Goal: Task Accomplishment & Management: Manage account settings

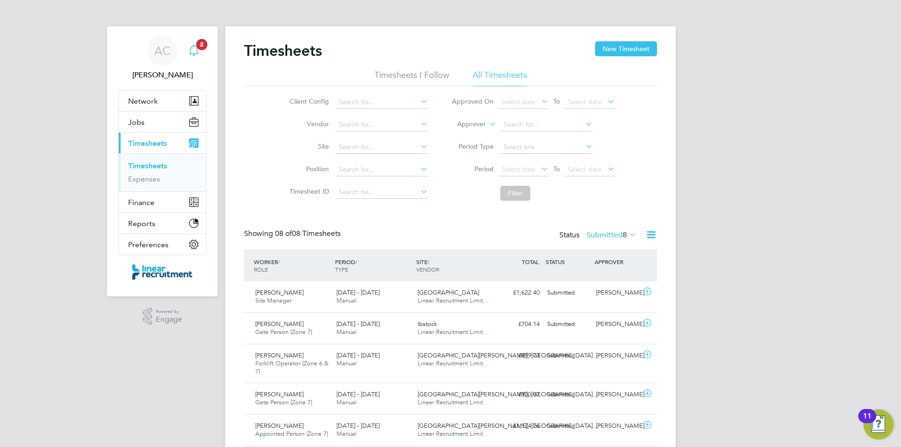
click at [197, 42] on span "2" at bounding box center [201, 44] width 11 height 11
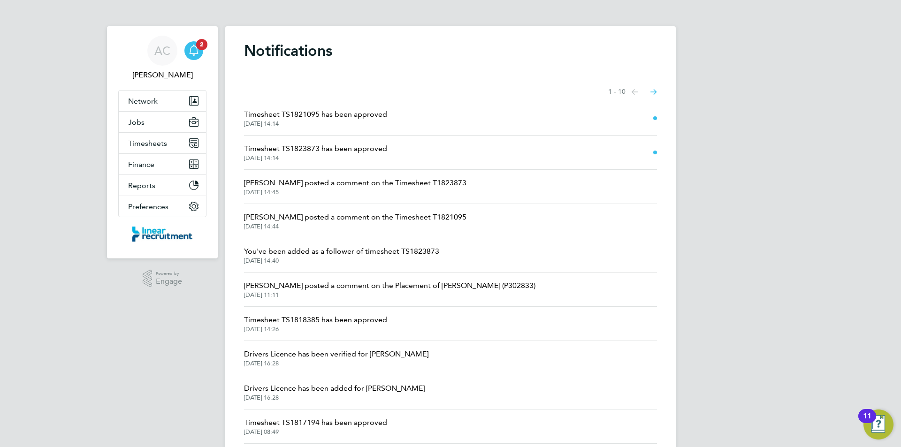
click at [356, 149] on span "Timesheet TS1823873 has been approved" at bounding box center [315, 148] width 143 height 11
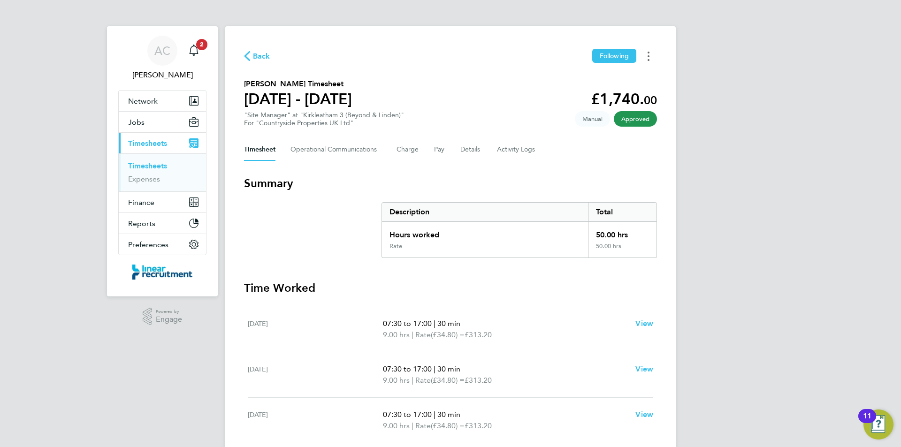
click at [651, 54] on button "Timesheets Menu" at bounding box center [648, 56] width 17 height 15
click at [597, 82] on link "Download timesheet" at bounding box center [600, 77] width 113 height 19
click at [184, 60] on div "Main navigation" at bounding box center [193, 50] width 19 height 19
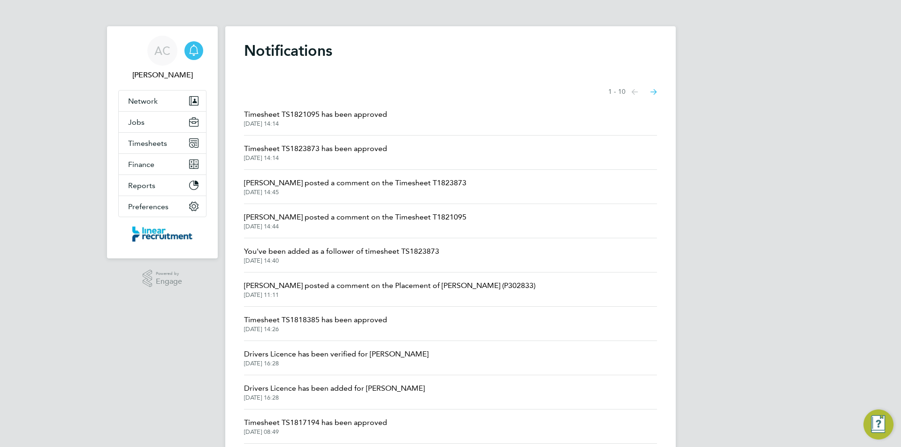
click at [350, 108] on li "Timesheet TS1821095 has been approved [DATE] 14:14" at bounding box center [450, 118] width 413 height 34
click at [365, 148] on span "Timesheet TS1823873 has been approved" at bounding box center [315, 148] width 143 height 11
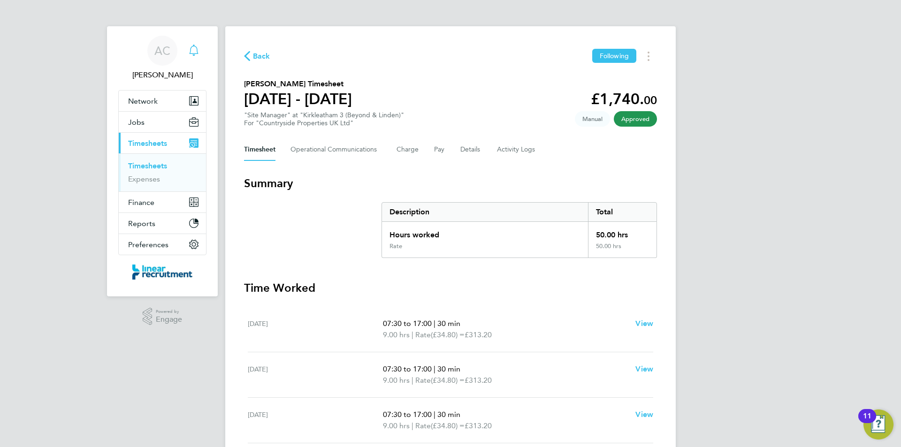
click at [192, 59] on div "Main navigation" at bounding box center [193, 50] width 19 height 19
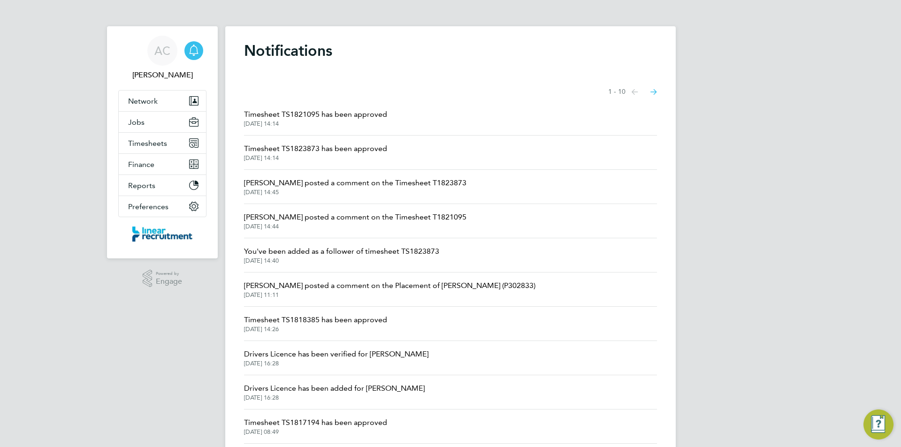
click at [382, 117] on span "Timesheet TS1821095 has been approved" at bounding box center [315, 114] width 143 height 11
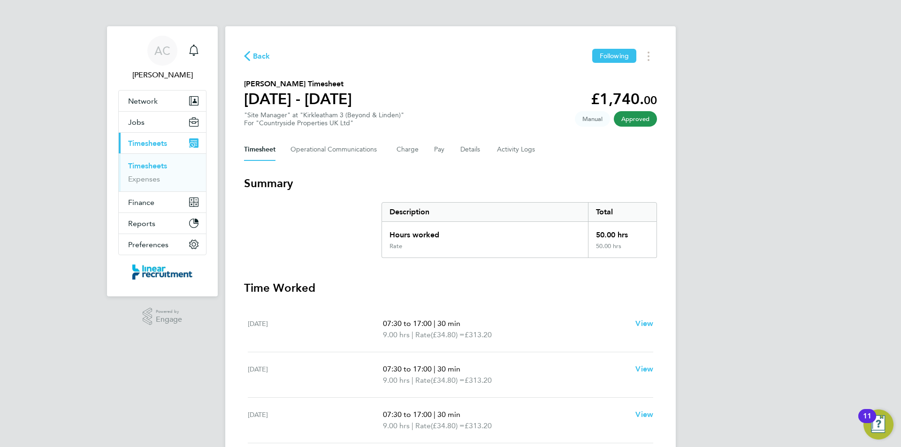
click at [647, 47] on div "Back Following [PERSON_NAME] Timesheet [DATE] - [DATE] £1,740. 00 "Site Manager…" at bounding box center [450, 353] width 450 height 655
click at [650, 53] on button "Timesheets Menu" at bounding box center [648, 56] width 17 height 15
click at [617, 86] on link "Download timesheet" at bounding box center [600, 77] width 113 height 19
click at [160, 121] on button "Jobs" at bounding box center [162, 122] width 87 height 21
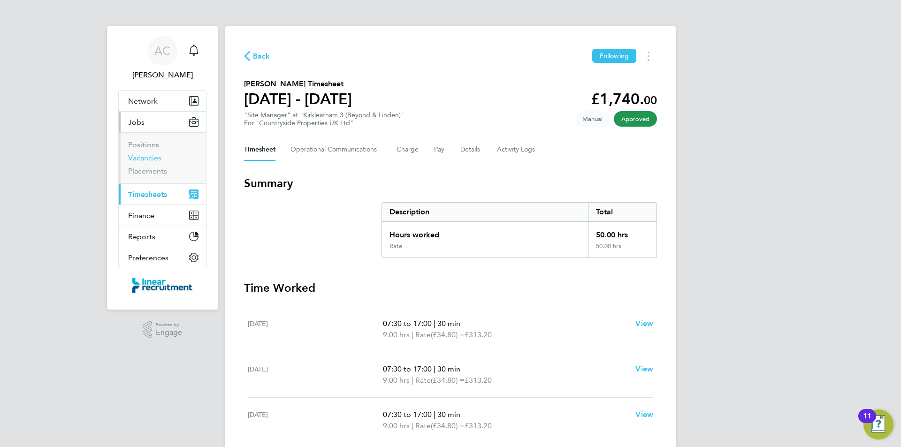
click at [139, 155] on link "Vacancies" at bounding box center [144, 157] width 33 height 9
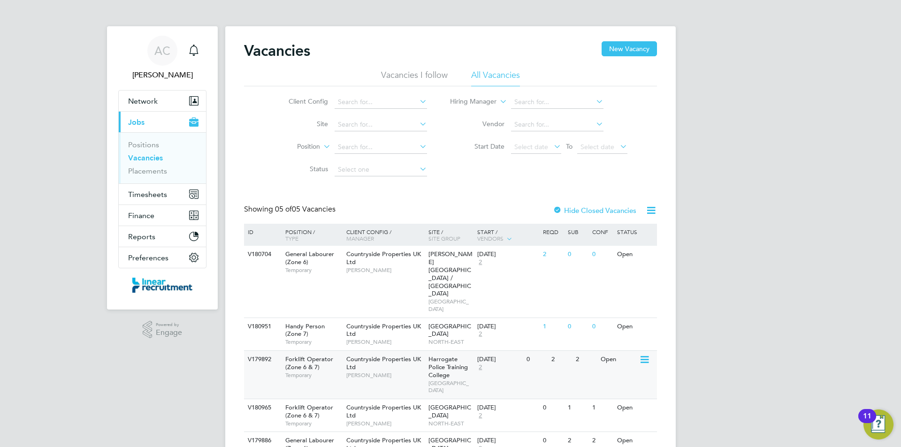
scroll to position [28, 0]
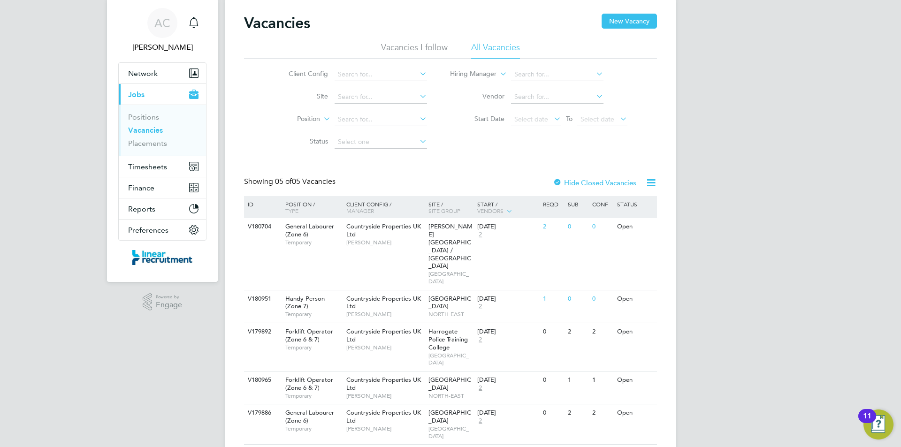
click at [143, 138] on li "Vacancies" at bounding box center [163, 132] width 70 height 13
click at [145, 143] on link "Placements" at bounding box center [147, 143] width 39 height 9
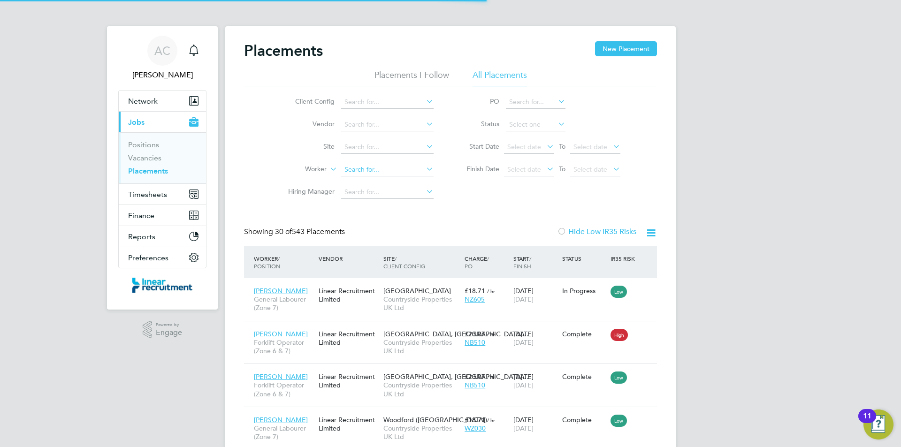
scroll to position [35, 82]
click at [378, 163] on input at bounding box center [387, 169] width 92 height 13
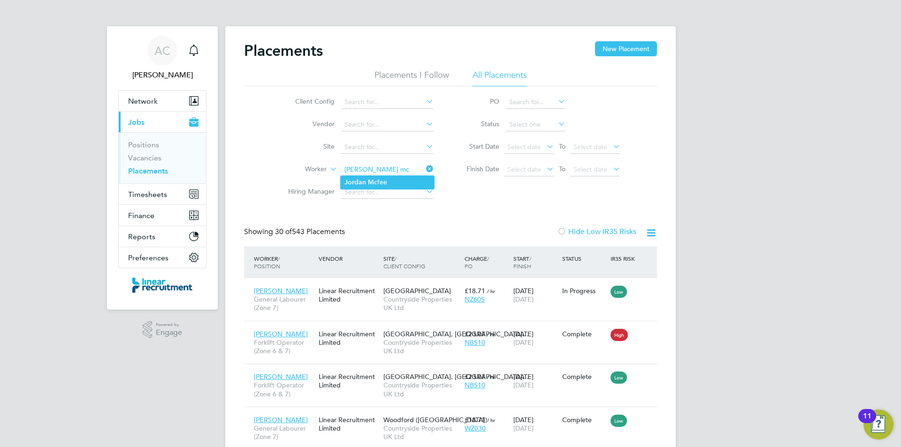
click at [381, 183] on li "[PERSON_NAME] fee" at bounding box center [387, 182] width 93 height 13
type input "[PERSON_NAME]"
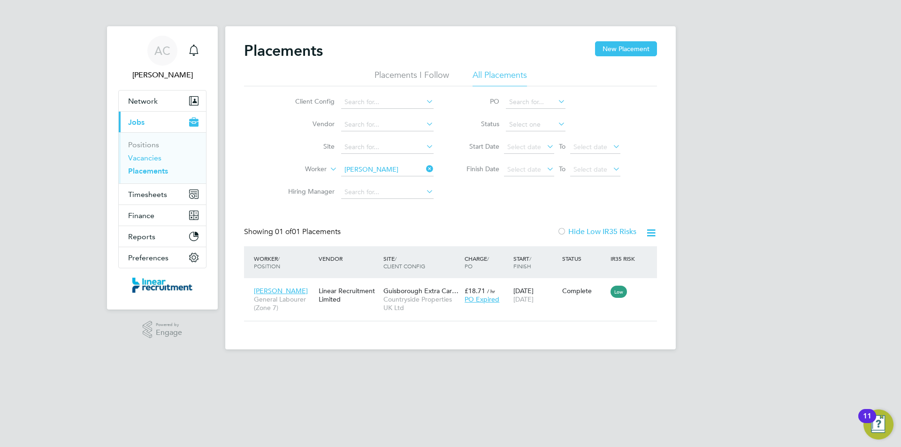
click at [141, 159] on link "Vacancies" at bounding box center [144, 157] width 33 height 9
